Goal: Task Accomplishment & Management: Manage account settings

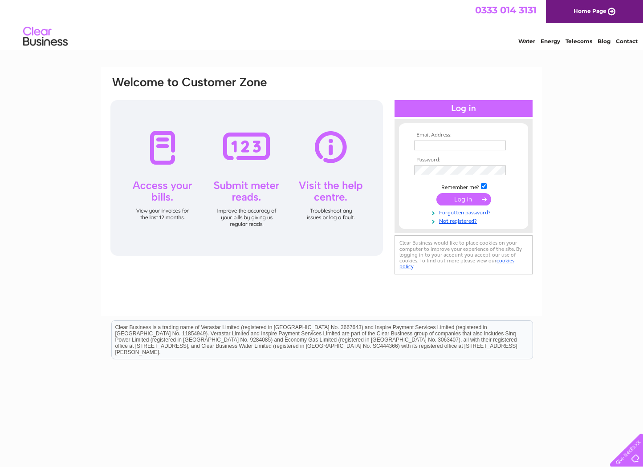
click at [449, 151] on td at bounding box center [463, 145] width 103 height 14
click at [448, 150] on td at bounding box center [463, 145] width 103 height 14
click at [448, 150] on input "text" at bounding box center [460, 146] width 92 height 10
type input "accounts@jandamitchell.scot"
click at [436, 194] on input "submit" at bounding box center [463, 200] width 55 height 12
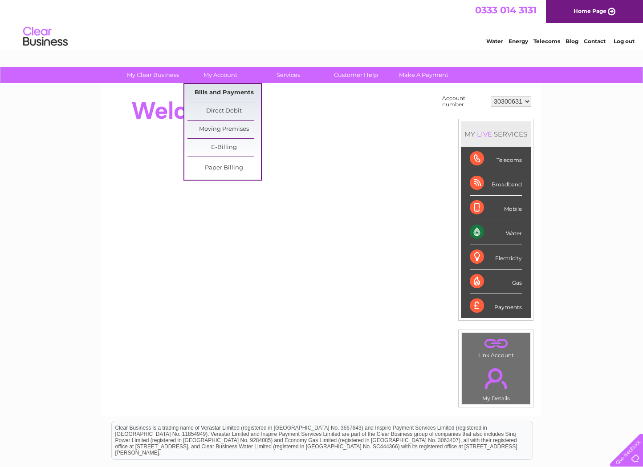
click at [217, 97] on link "Bills and Payments" at bounding box center [223, 93] width 73 height 18
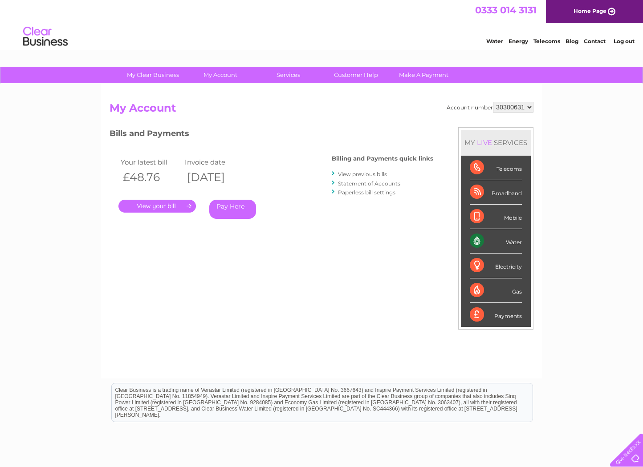
click at [146, 205] on link "." at bounding box center [156, 206] width 77 height 13
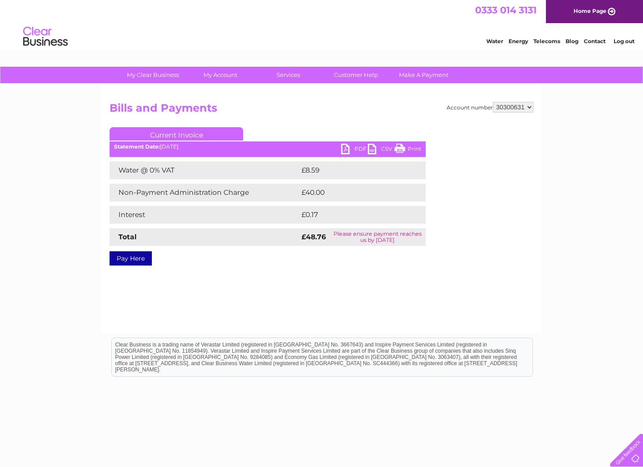
click at [358, 149] on link "PDF" at bounding box center [354, 150] width 27 height 13
click at [620, 41] on link "Log out" at bounding box center [623, 41] width 21 height 7
